Goal: Information Seeking & Learning: Learn about a topic

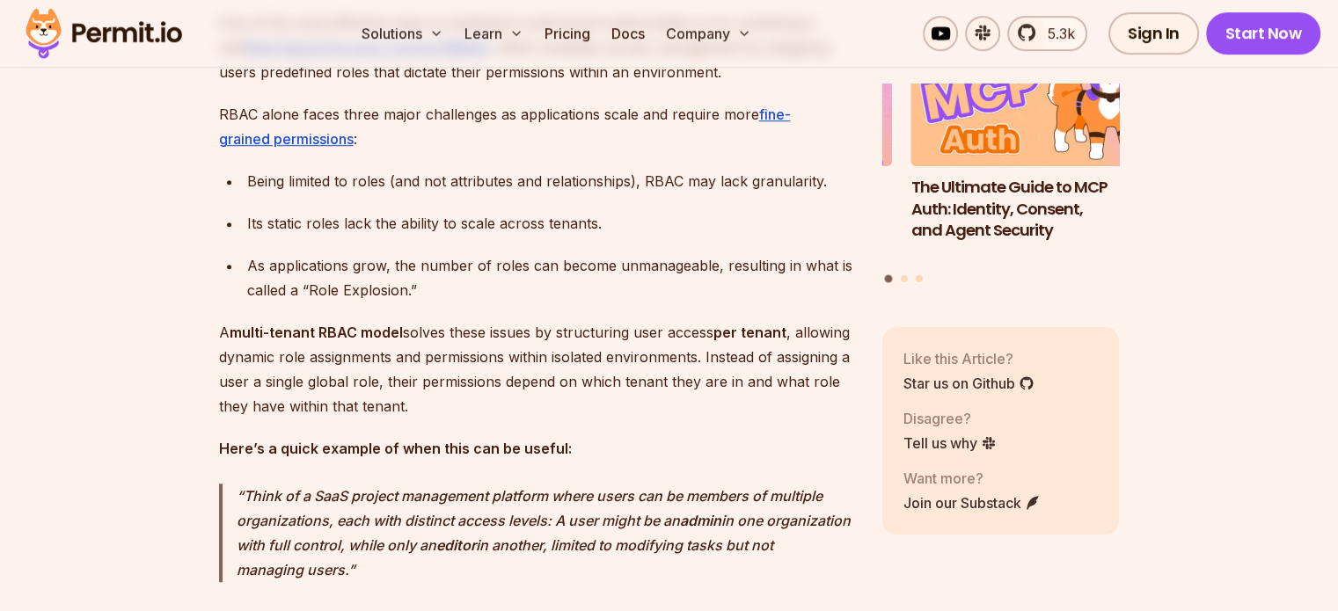
scroll to position [1244, 0]
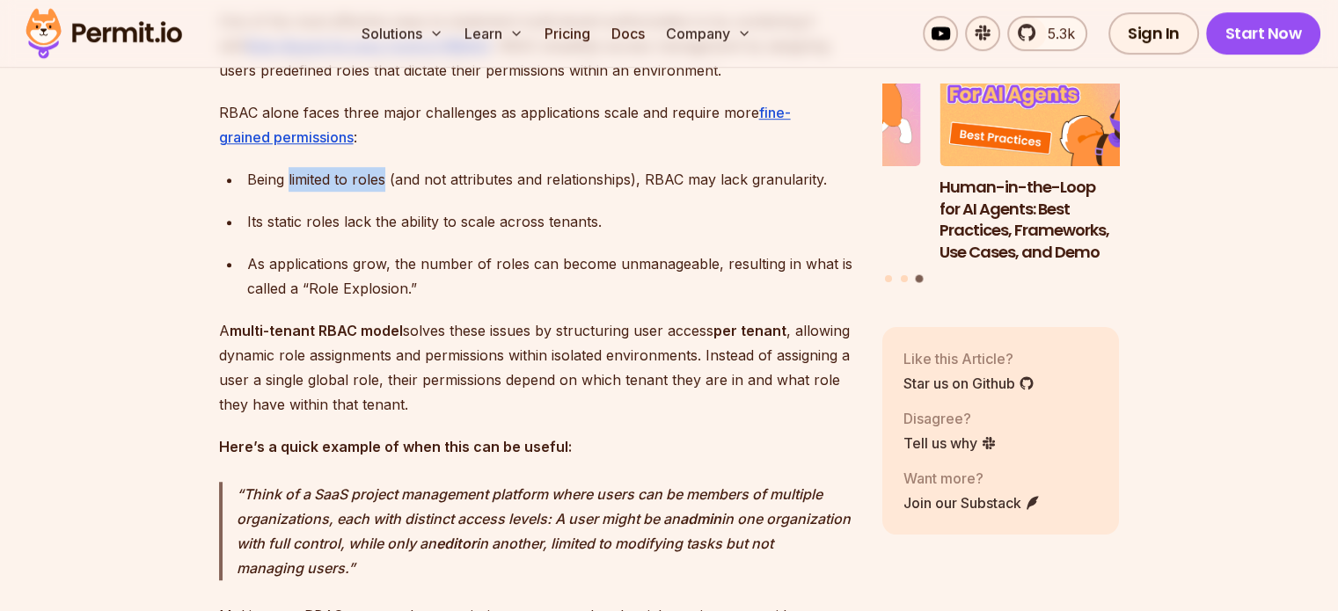
drag, startPoint x: 289, startPoint y: 194, endPoint x: 382, endPoint y: 196, distance: 93.3
click at [382, 192] on div "Being limited to roles (and not attributes and relationships), RBAC may lack gr…" at bounding box center [550, 179] width 607 height 25
click at [443, 221] on ul "Being limited to roles (and not attributes and relationships), RBAC may lack gr…" at bounding box center [536, 234] width 635 height 134
drag, startPoint x: 643, startPoint y: 200, endPoint x: 822, endPoint y: 212, distance: 179.9
click at [822, 212] on ul "Being limited to roles (and not attributes and relationships), RBAC may lack gr…" at bounding box center [536, 234] width 635 height 134
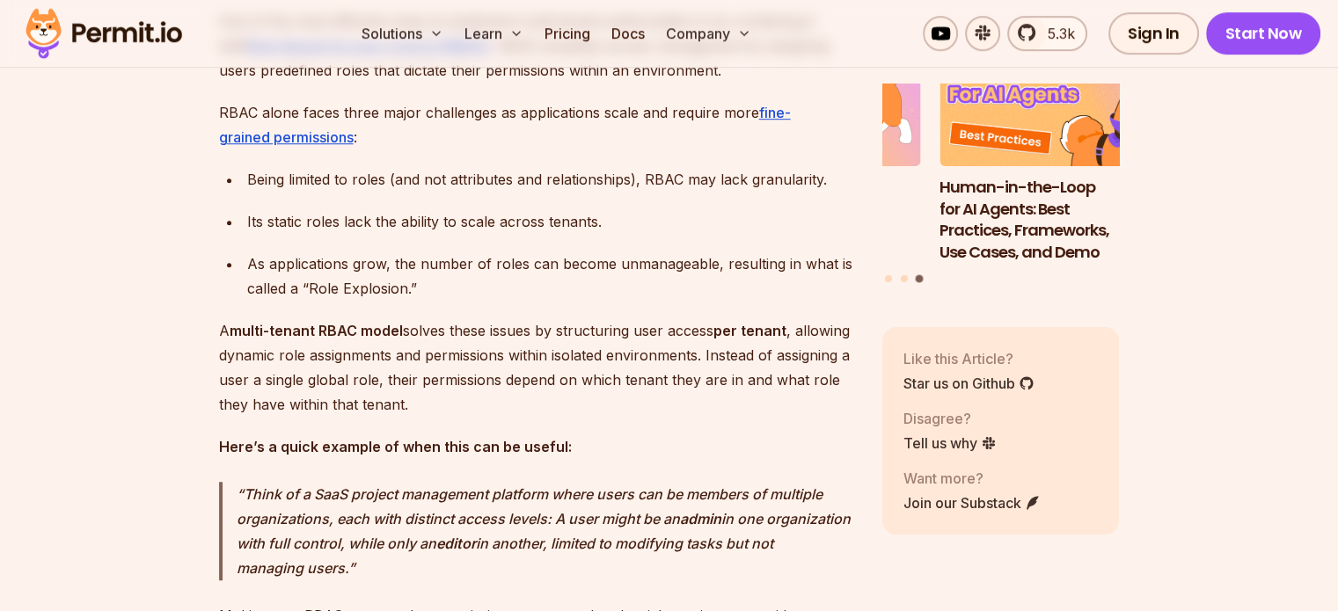
click at [369, 234] on div "Its static roles lack the ability to scale across tenants." at bounding box center [550, 221] width 607 height 25
drag, startPoint x: 246, startPoint y: 277, endPoint x: 385, endPoint y: 277, distance: 139.0
click at [385, 277] on div "As applications grow, the number of roles can become unmanageable, resulting in…" at bounding box center [550, 276] width 607 height 49
click at [418, 295] on div "As applications grow, the number of roles can become unmanageable, resulting in…" at bounding box center [550, 276] width 607 height 49
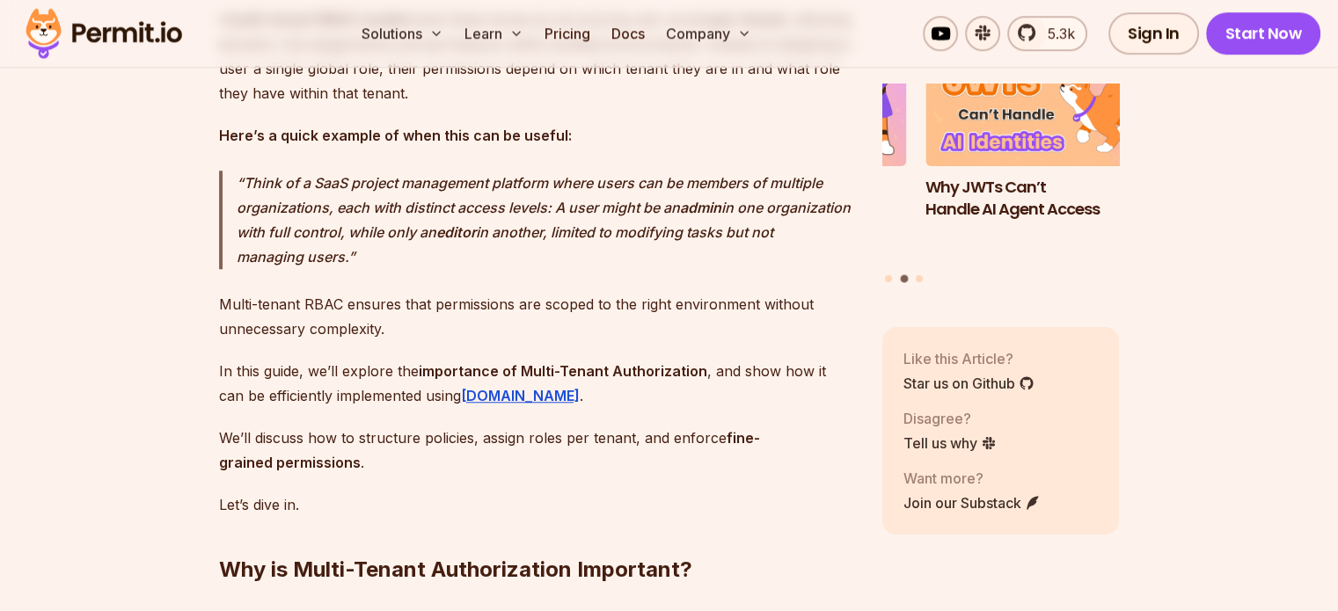
scroll to position [1555, 0]
